Goal: Information Seeking & Learning: Compare options

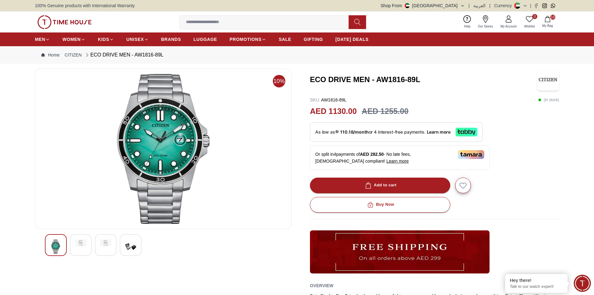
click at [549, 20] on icon "button" at bounding box center [548, 19] width 6 height 6
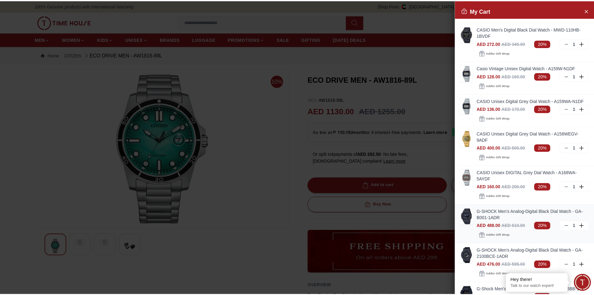
scroll to position [31, 0]
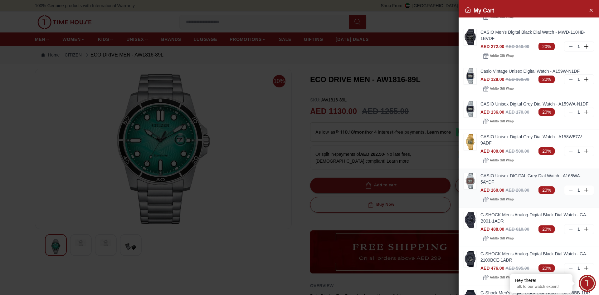
click at [506, 177] on link "CASIO Unisex DIGITAL Grey Dial Watch - A168WA-5AYDF" at bounding box center [538, 179] width 114 height 12
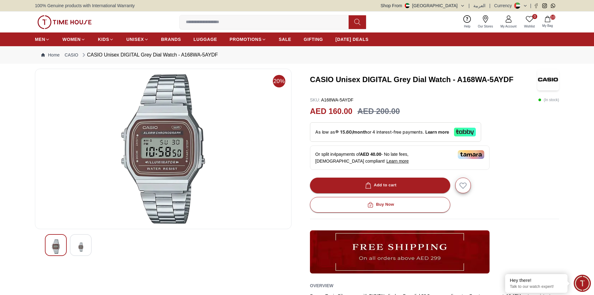
click at [86, 244] on img at bounding box center [80, 246] width 11 height 15
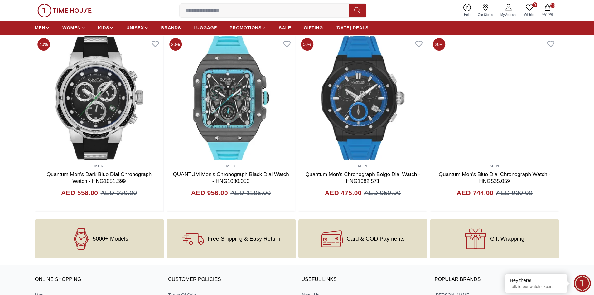
scroll to position [588, 0]
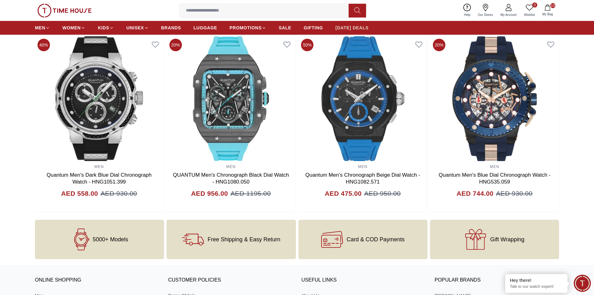
click at [358, 29] on span "[DATE] DEALS" at bounding box center [352, 28] width 33 height 6
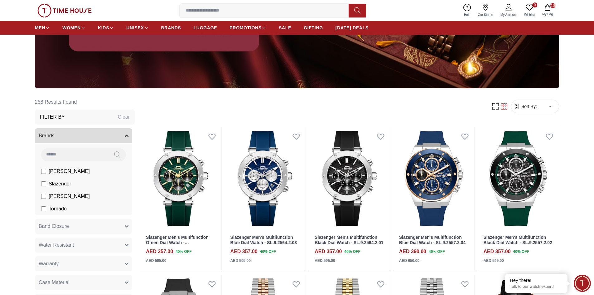
scroll to position [218, 0]
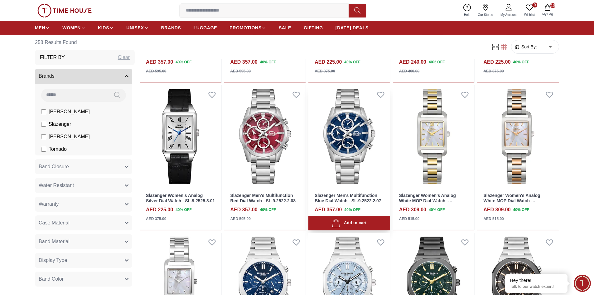
scroll to position [1248, 0]
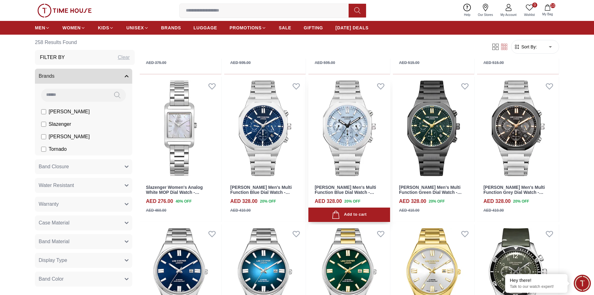
click at [368, 188] on link "[PERSON_NAME] Men's Multi Function Blue Dial Watch - LC08263.300" at bounding box center [345, 193] width 61 height 16
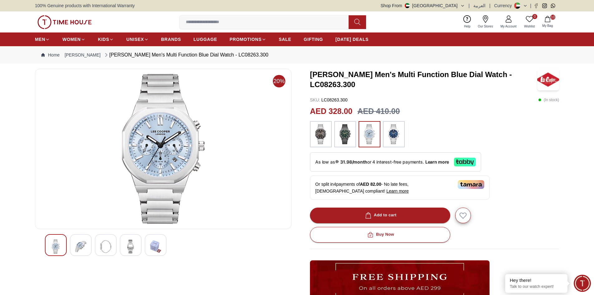
click at [317, 137] on img at bounding box center [321, 134] width 16 height 20
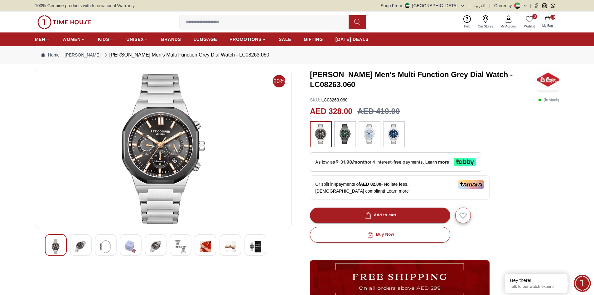
click at [344, 136] on img at bounding box center [346, 134] width 16 height 20
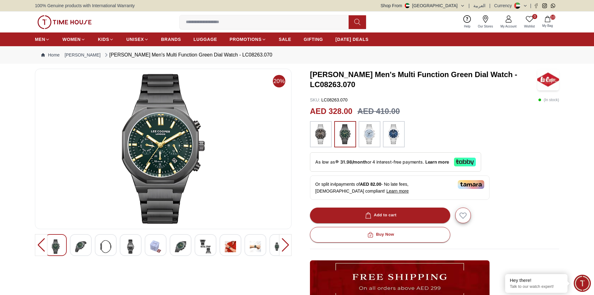
click at [366, 141] on img at bounding box center [370, 134] width 16 height 20
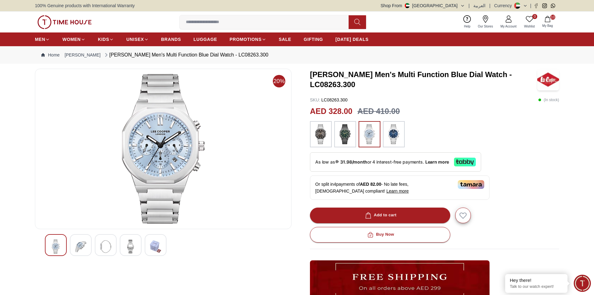
click at [85, 246] on img at bounding box center [80, 246] width 11 height 14
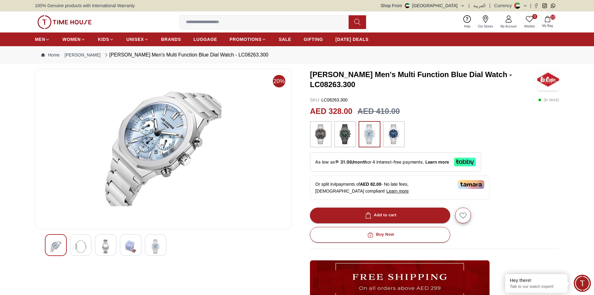
click at [103, 244] on img at bounding box center [105, 246] width 11 height 14
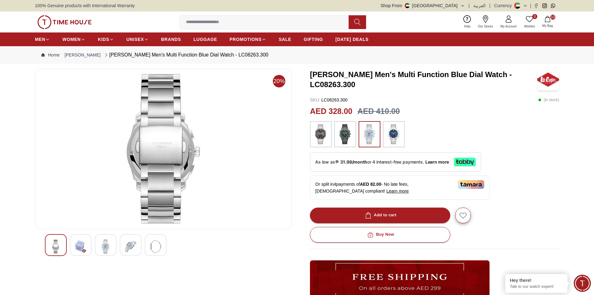
click at [125, 242] on div at bounding box center [131, 245] width 22 height 22
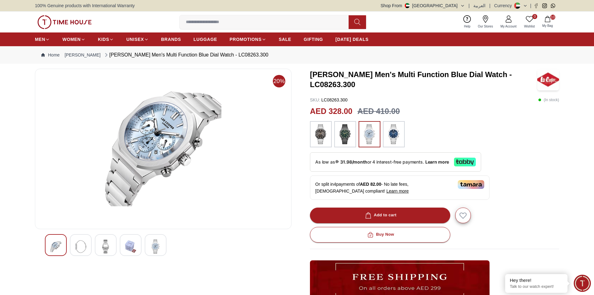
click at [158, 243] on img at bounding box center [155, 246] width 11 height 14
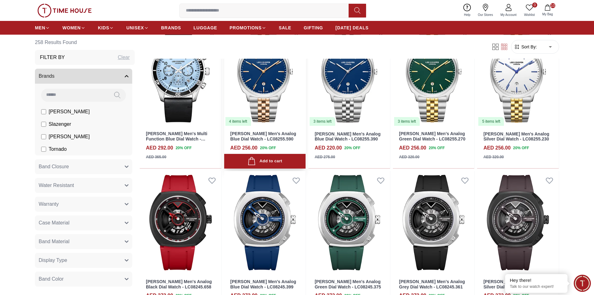
scroll to position [1745, 0]
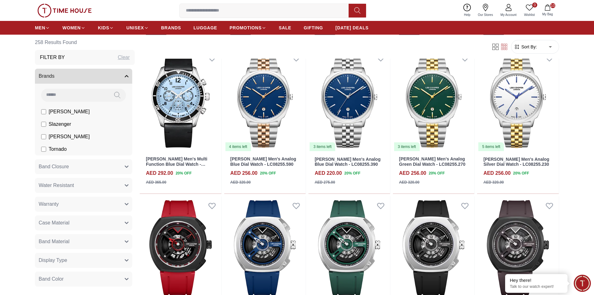
scroll to position [1709, 0]
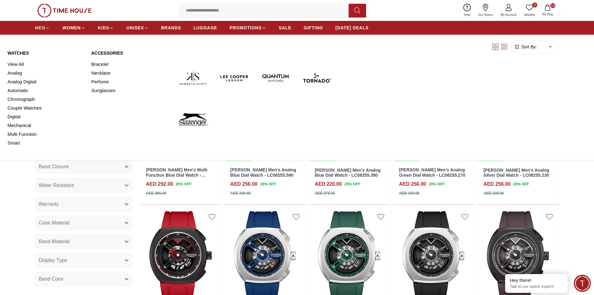
click at [43, 27] on span "MEN" at bounding box center [40, 28] width 10 height 6
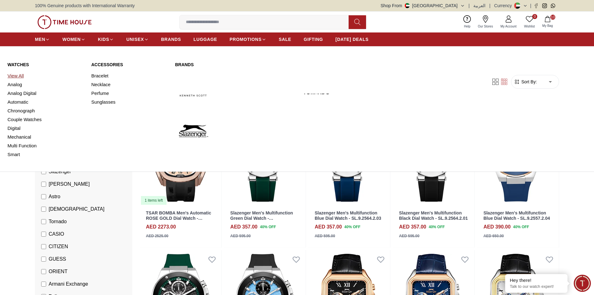
click at [20, 76] on link "View All" at bounding box center [45, 75] width 76 height 9
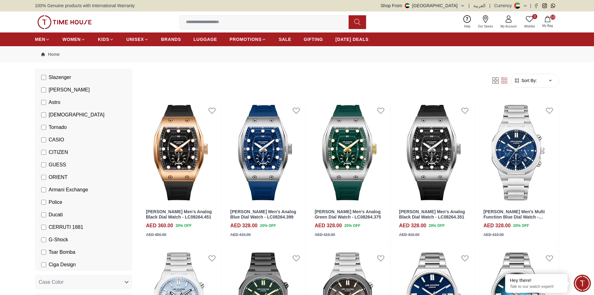
scroll to position [94, 0]
click at [53, 203] on span "Police" at bounding box center [56, 201] width 14 height 7
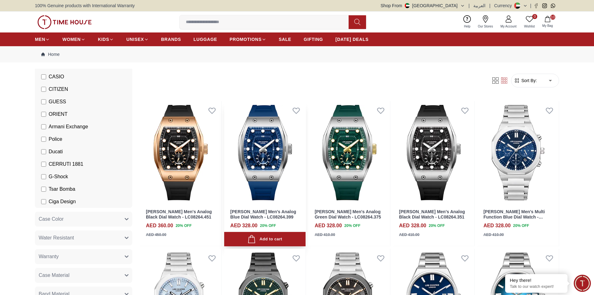
scroll to position [94, 0]
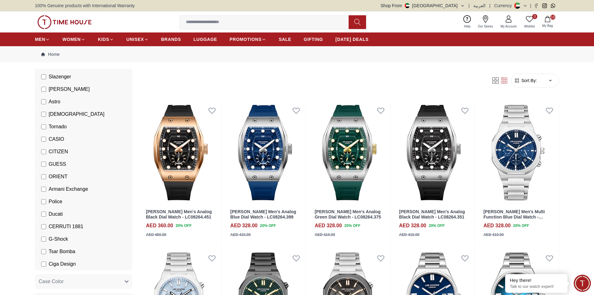
click at [528, 82] on span "Sort By:" at bounding box center [529, 80] width 17 height 6
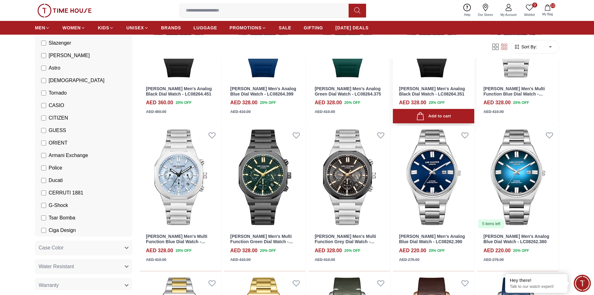
scroll to position [156, 0]
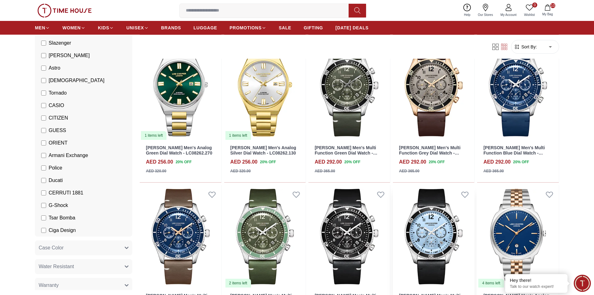
scroll to position [437, 0]
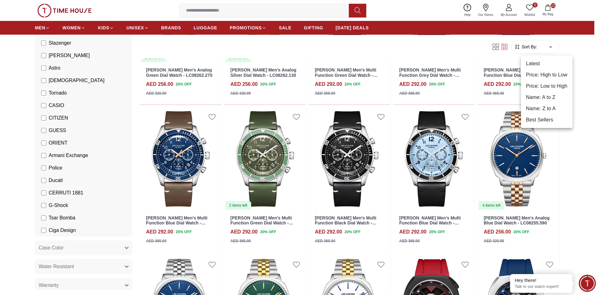
click at [550, 120] on li "Best Sellers" at bounding box center [546, 119] width 51 height 11
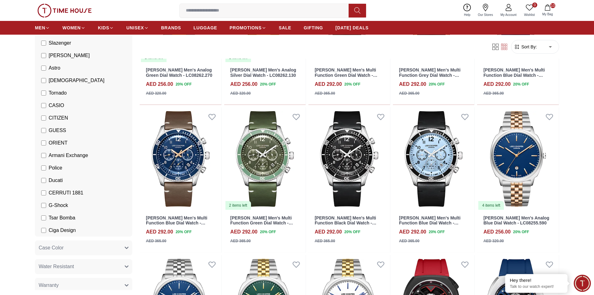
type input "*"
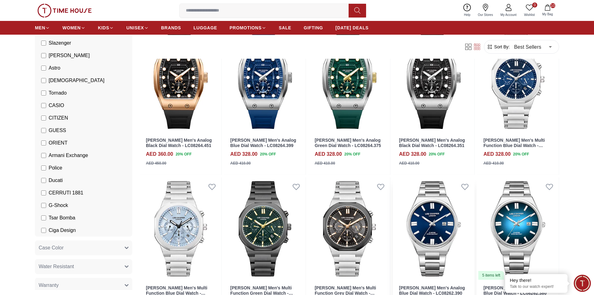
scroll to position [156, 0]
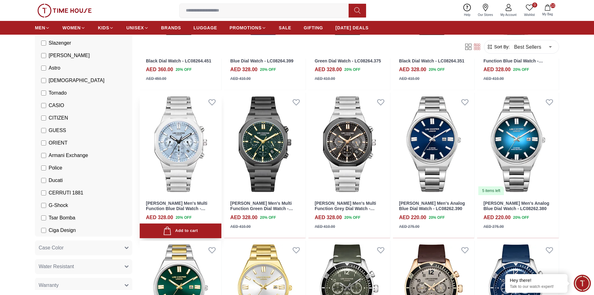
click at [193, 205] on link "[PERSON_NAME] Men's Multi Function Blue Dial Watch - LC08263.300" at bounding box center [176, 209] width 61 height 16
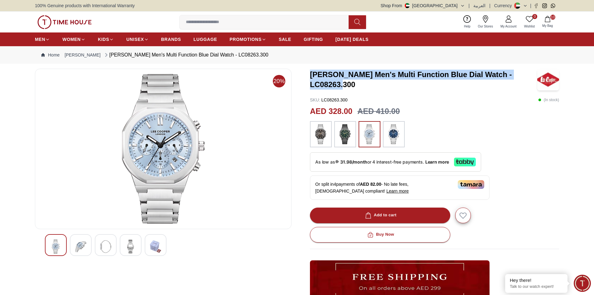
drag, startPoint x: 311, startPoint y: 76, endPoint x: 399, endPoint y: 85, distance: 88.5
click at [399, 85] on h3 "[PERSON_NAME] Men's Multi Function Blue Dial Watch - LC08263.300" at bounding box center [423, 80] width 227 height 20
copy h3 "[PERSON_NAME] Men's Multi Function Blue Dial Watch - LC08263.300"
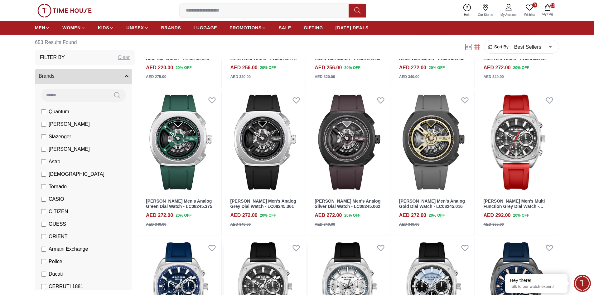
scroll to position [905, 0]
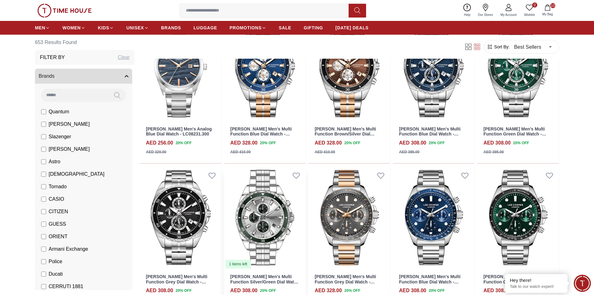
scroll to position [1435, 0]
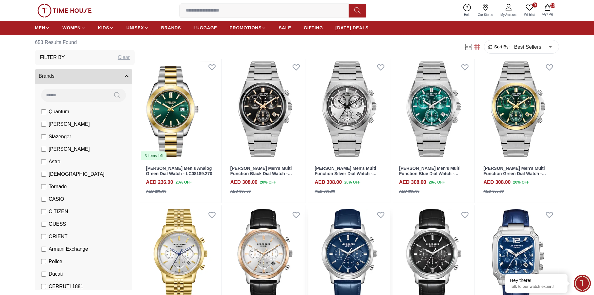
scroll to position [2060, 0]
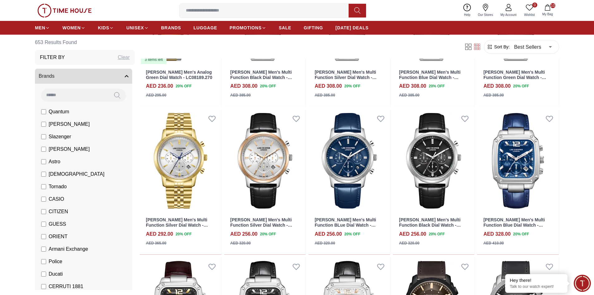
click at [46, 124] on label "[PERSON_NAME]" at bounding box center [65, 123] width 49 height 7
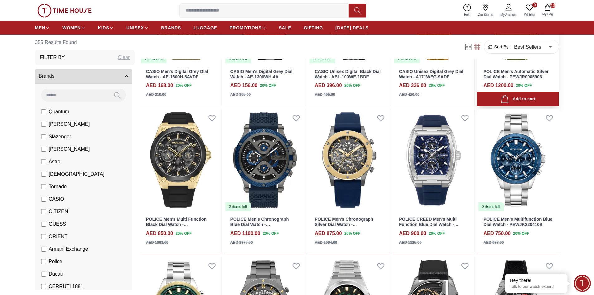
scroll to position [31, 0]
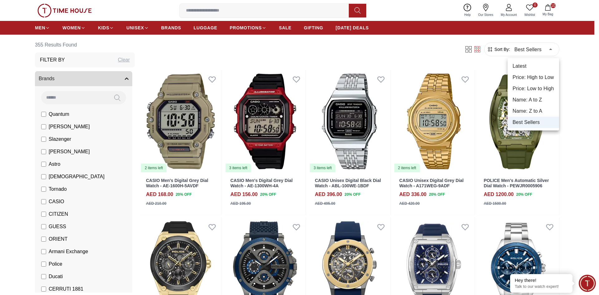
click at [533, 88] on li "Price: Low to High" at bounding box center [533, 88] width 51 height 11
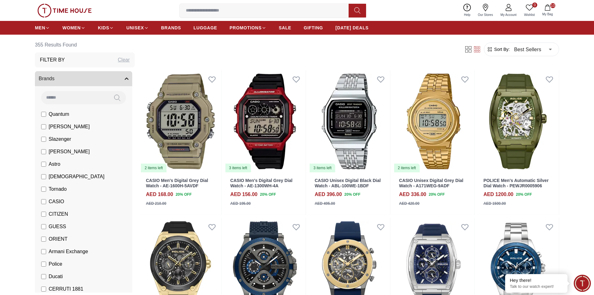
type input "*"
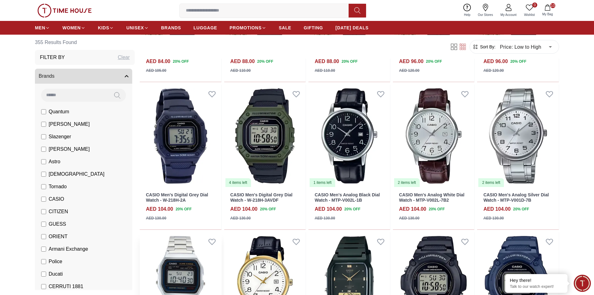
scroll to position [406, 0]
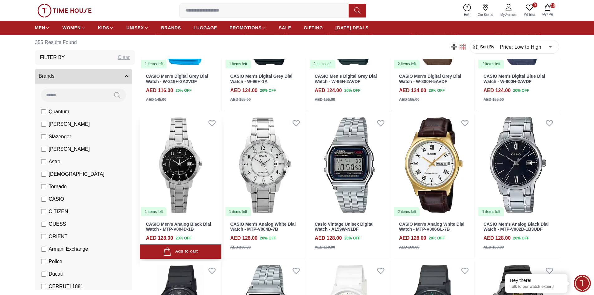
scroll to position [999, 0]
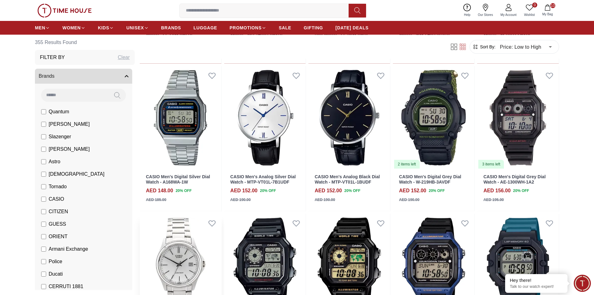
scroll to position [1592, 0]
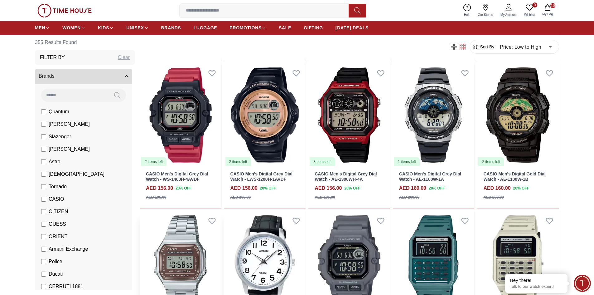
scroll to position [1935, 0]
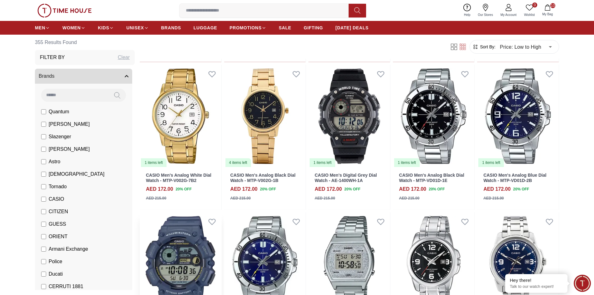
scroll to position [2434, 0]
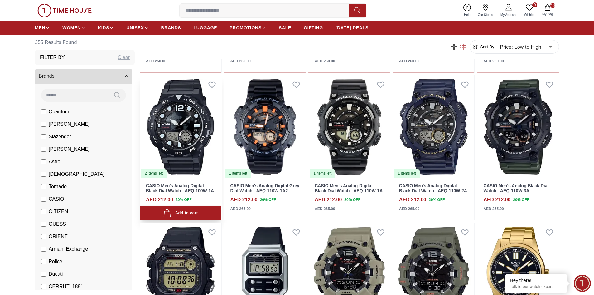
scroll to position [3277, 0]
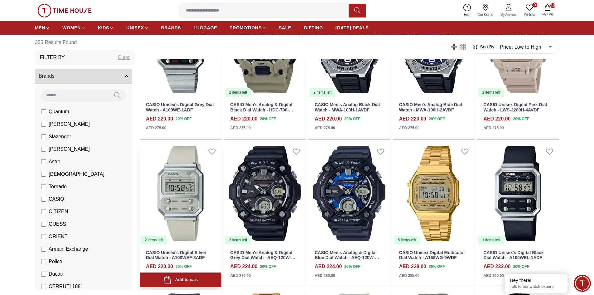
scroll to position [3682, 0]
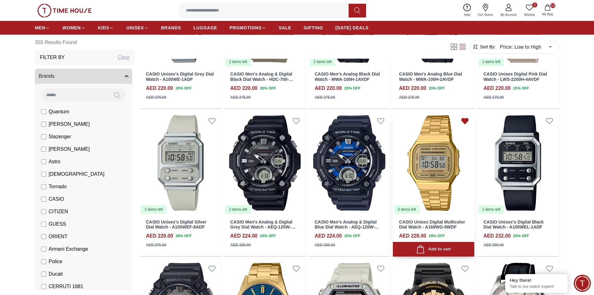
click at [467, 123] on icon at bounding box center [465, 120] width 9 height 9
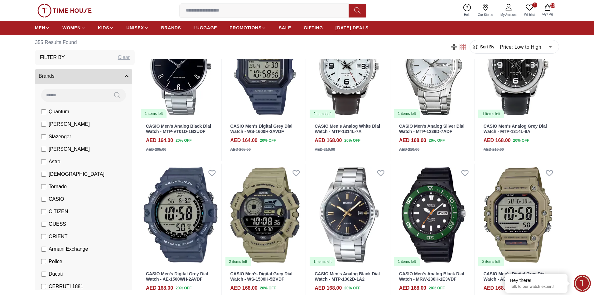
scroll to position [1966, 0]
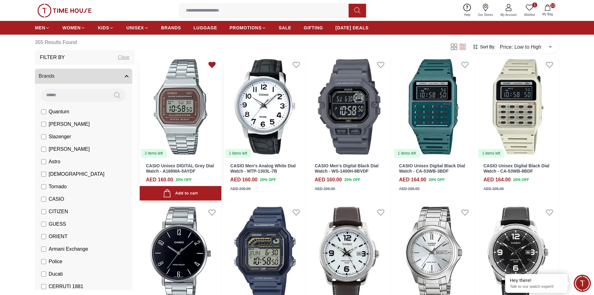
click at [211, 67] on icon at bounding box center [212, 64] width 9 height 9
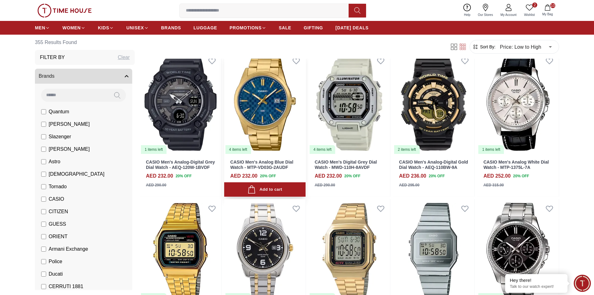
scroll to position [3932, 0]
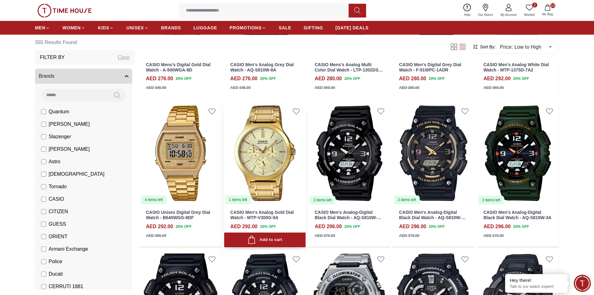
scroll to position [4431, 0]
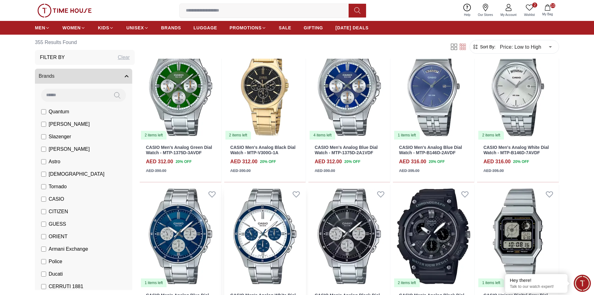
scroll to position [5087, 0]
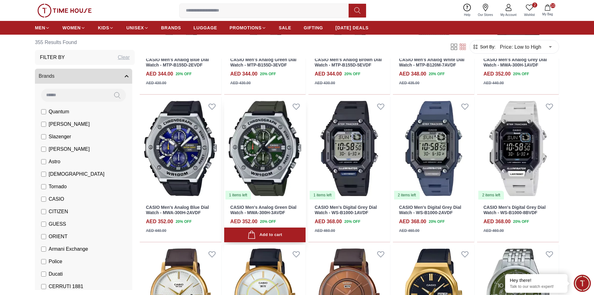
scroll to position [5664, 0]
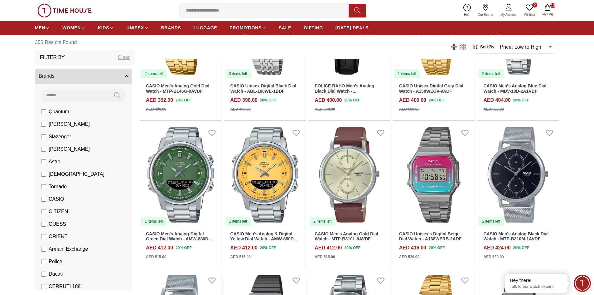
scroll to position [6287, 0]
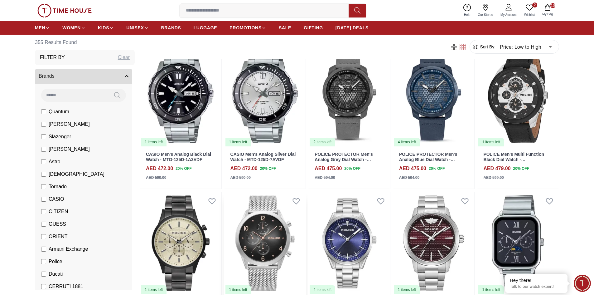
scroll to position [6553, 0]
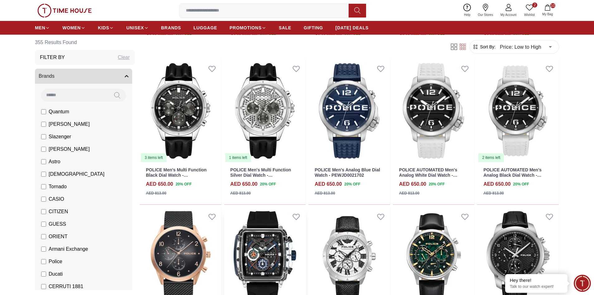
scroll to position [7464, 0]
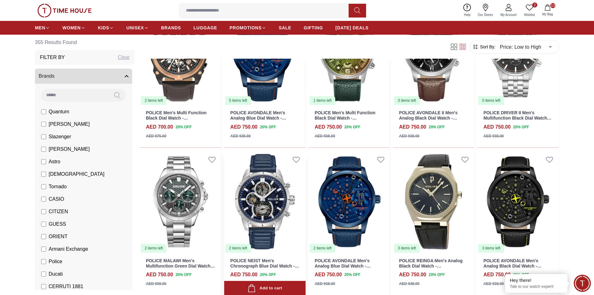
scroll to position [8145, 0]
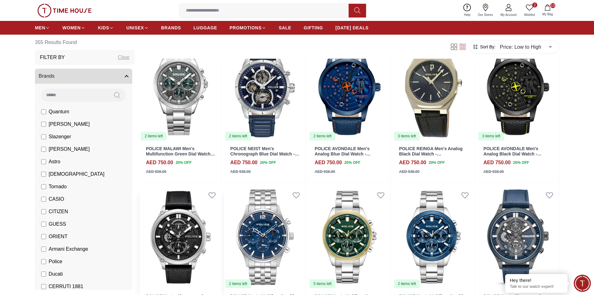
scroll to position [8238, 0]
